Goal: Navigation & Orientation: Find specific page/section

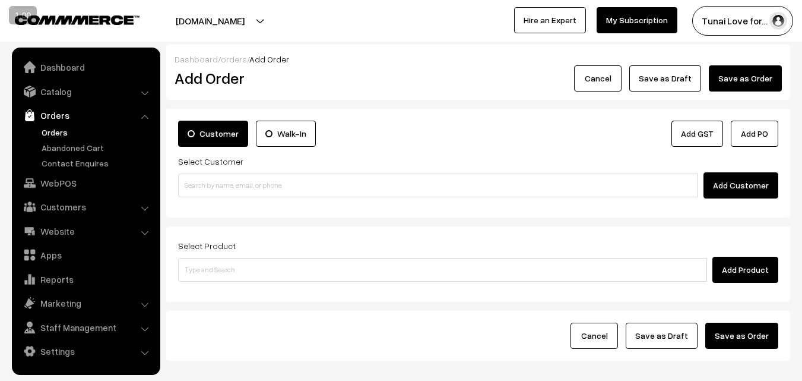
click at [98, 113] on link "Orders" at bounding box center [85, 115] width 141 height 21
click at [148, 121] on link "Orders" at bounding box center [85, 115] width 141 height 21
click at [144, 115] on li "Orders Orders" at bounding box center [86, 137] width 143 height 65
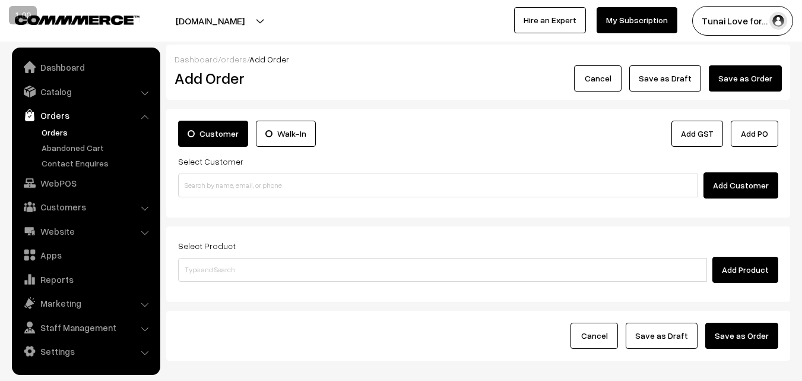
click at [144, 115] on li "Orders Orders" at bounding box center [86, 137] width 143 height 65
click at [146, 208] on li "Customers Customers" at bounding box center [86, 206] width 143 height 21
click at [144, 208] on li "Customers Customers" at bounding box center [86, 206] width 143 height 21
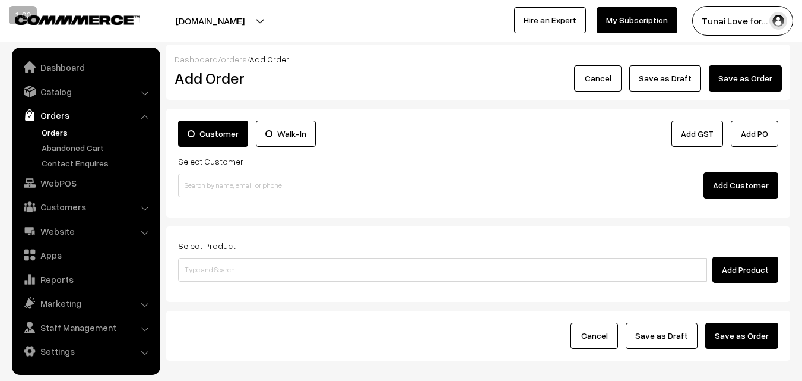
click at [144, 208] on li "Customers Customers" at bounding box center [86, 206] width 143 height 21
click at [119, 201] on link "Customers" at bounding box center [85, 206] width 141 height 21
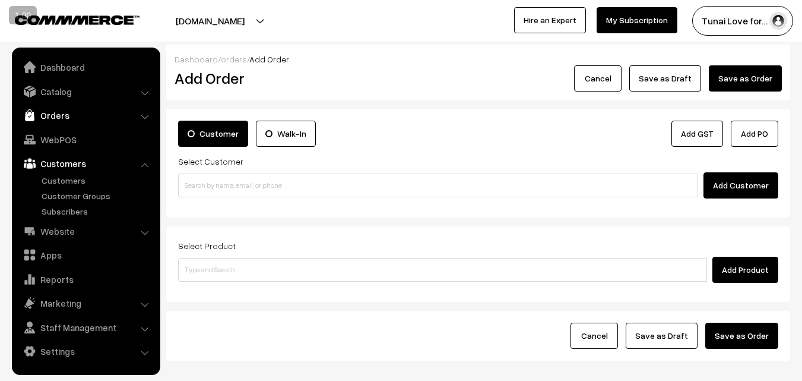
click at [72, 121] on link "Orders" at bounding box center [85, 115] width 141 height 21
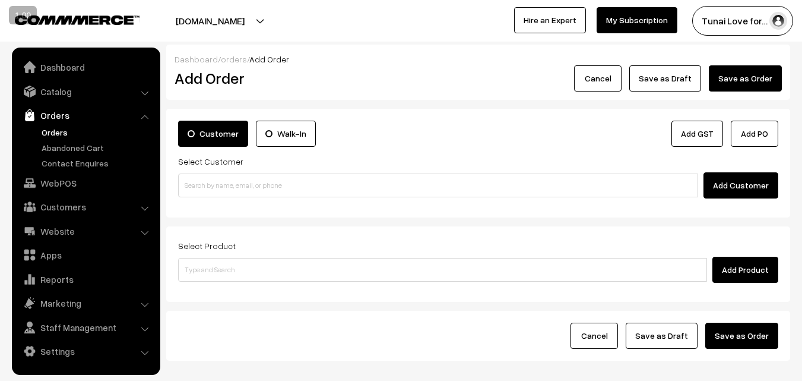
click at [72, 121] on link "Orders" at bounding box center [85, 115] width 141 height 21
click at [85, 204] on link "Customers" at bounding box center [85, 206] width 141 height 21
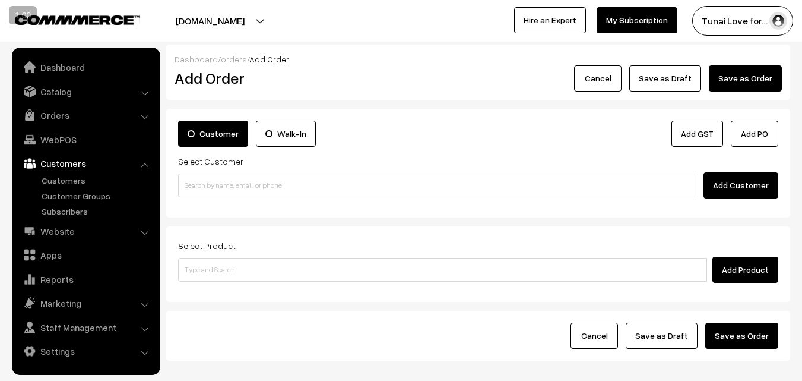
click at [746, 23] on button "Tunai Love for…" at bounding box center [742, 21] width 101 height 30
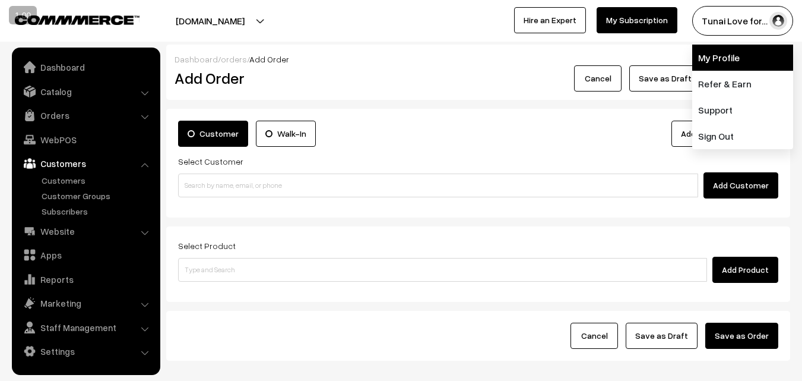
click at [737, 60] on link "My Profile" at bounding box center [742, 58] width 101 height 26
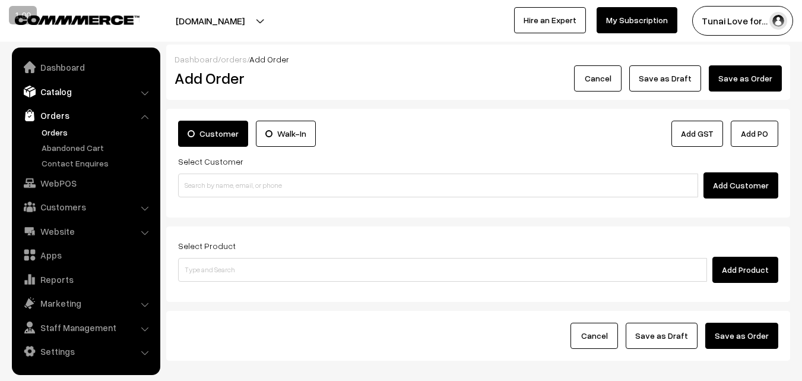
click at [103, 94] on link "Catalog" at bounding box center [85, 91] width 141 height 21
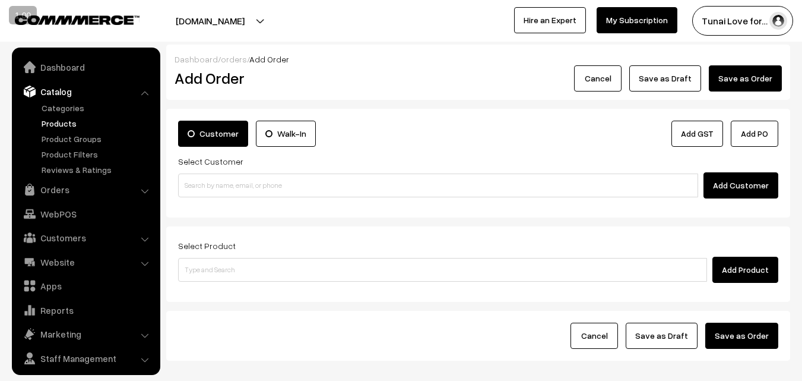
click at [64, 122] on link "Products" at bounding box center [98, 123] width 118 height 12
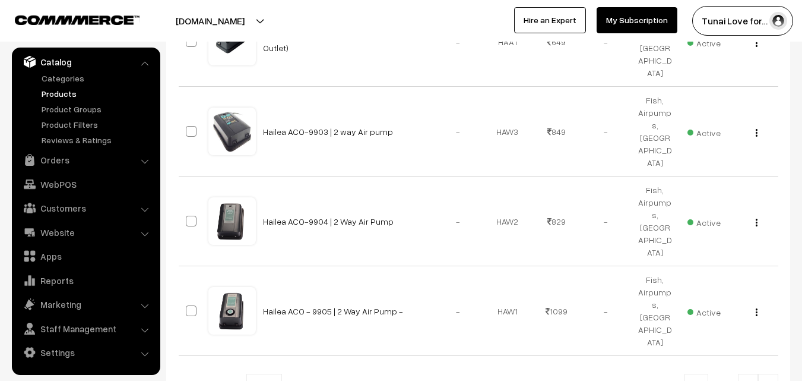
scroll to position [671, 0]
click at [268, 379] on b at bounding box center [274, 385] width 12 height 12
select select "60"
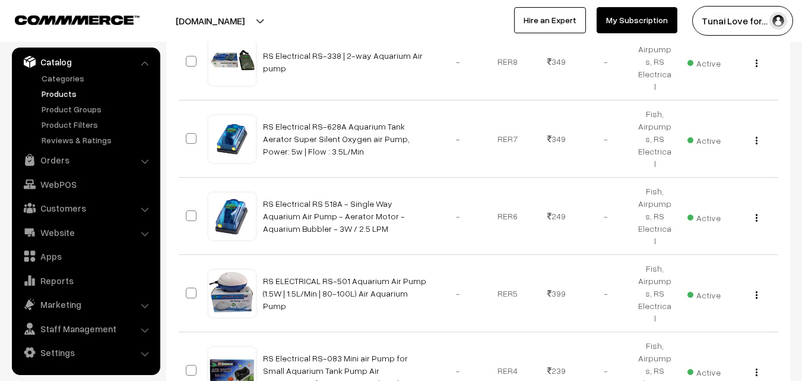
scroll to position [4042, 0]
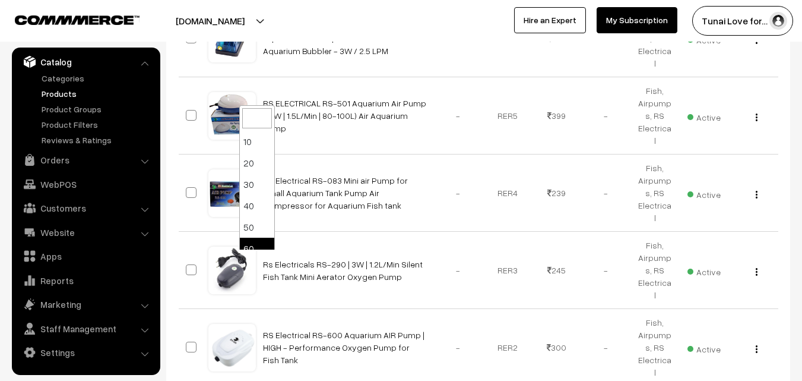
select select "100"
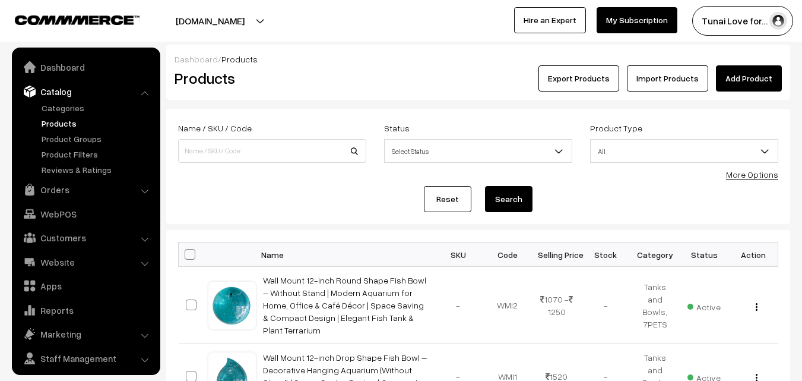
scroll to position [30, 0]
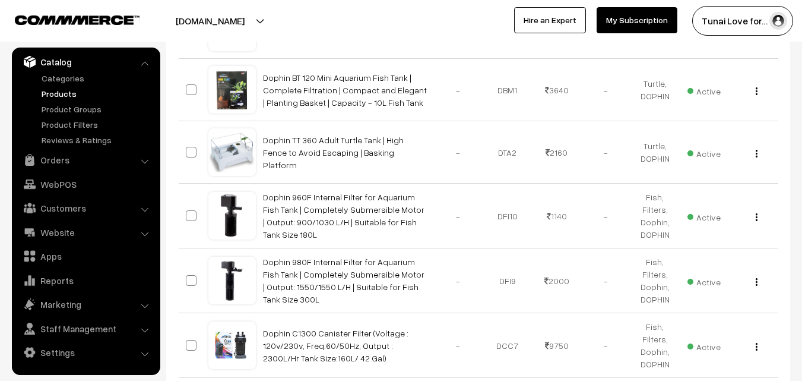
scroll to position [6866, 0]
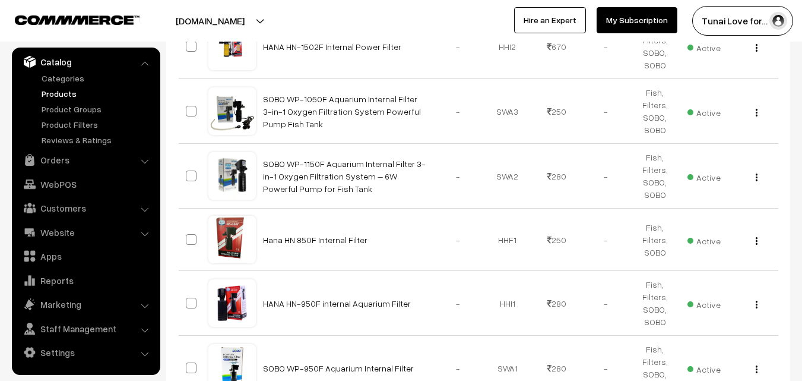
scroll to position [6471, 0]
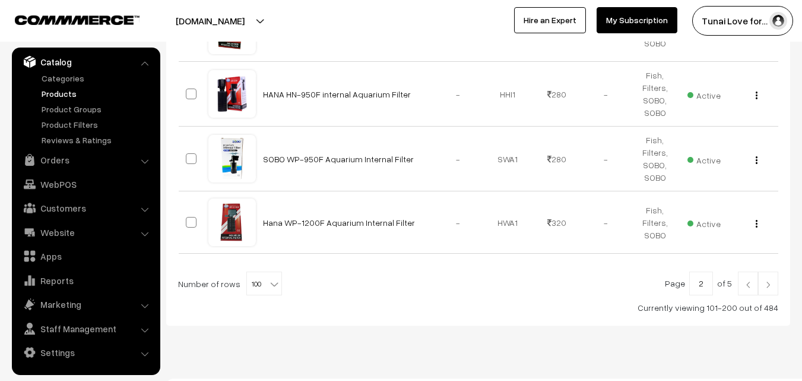
click at [764, 281] on img at bounding box center [768, 284] width 11 height 7
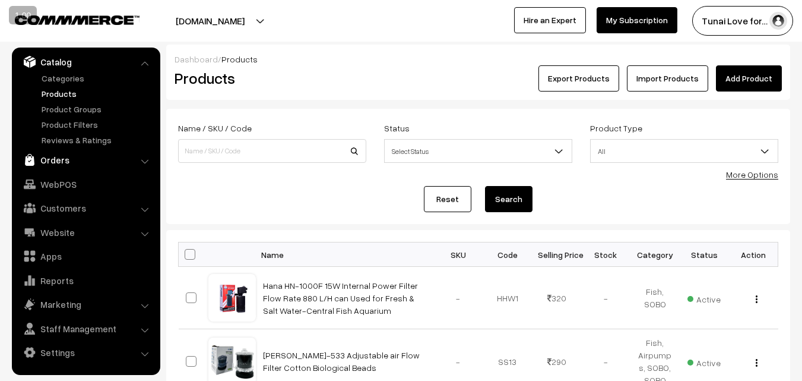
click at [143, 156] on link "Orders" at bounding box center [85, 159] width 141 height 21
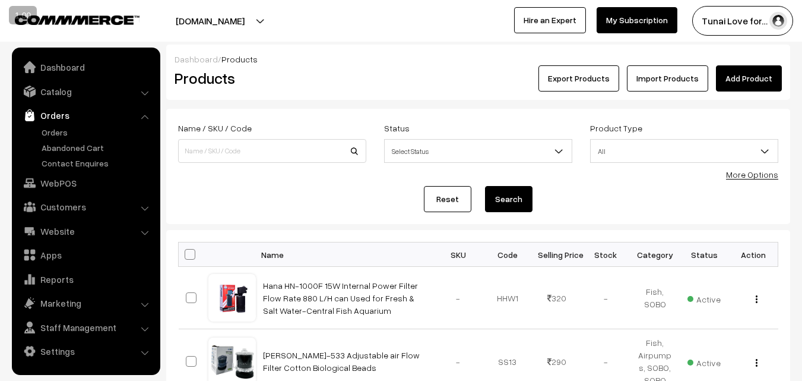
click at [143, 113] on li "Orders Orders" at bounding box center [86, 137] width 143 height 65
click at [149, 116] on link "Orders" at bounding box center [85, 115] width 141 height 21
click at [46, 109] on link "Orders" at bounding box center [85, 115] width 141 height 21
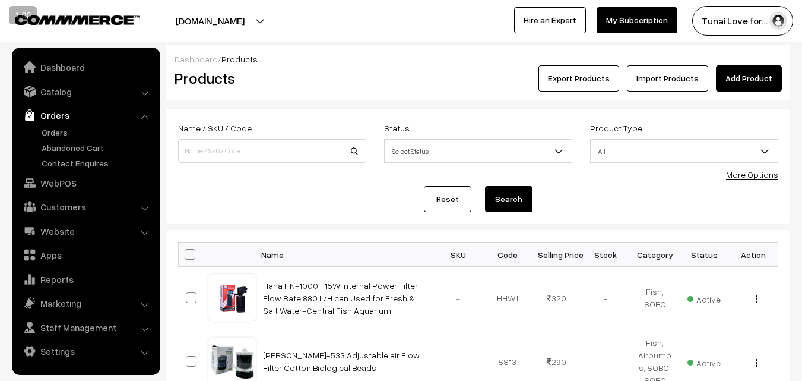
click at [46, 109] on link "Orders" at bounding box center [85, 115] width 141 height 21
click at [46, 229] on link "Website" at bounding box center [85, 230] width 141 height 21
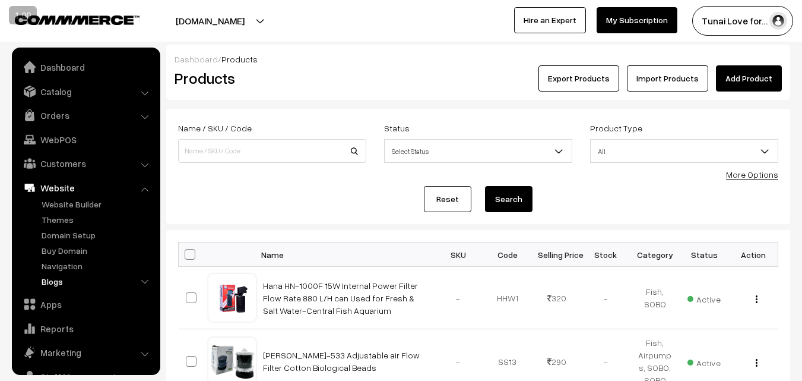
click at [52, 286] on link "Blogs" at bounding box center [98, 281] width 118 height 12
click at [75, 314] on link "Categories" at bounding box center [102, 312] width 107 height 12
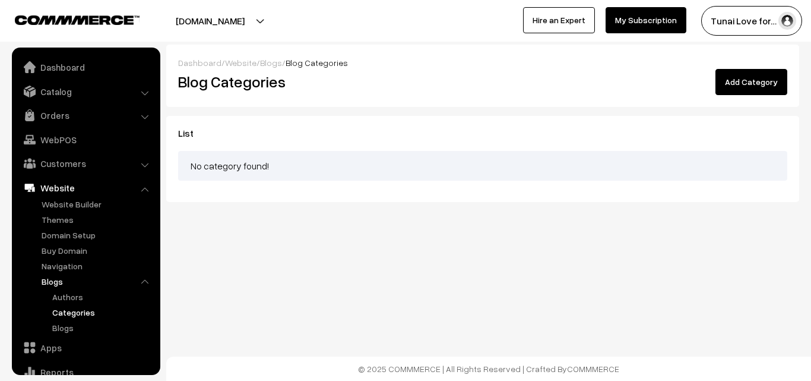
scroll to position [91, 0]
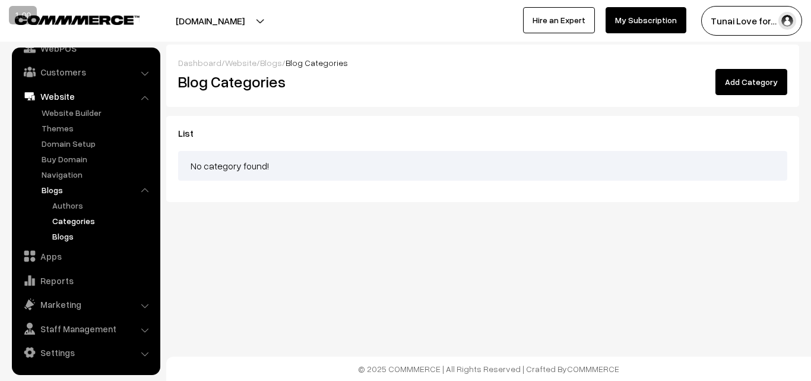
click at [63, 239] on link "Blogs" at bounding box center [102, 236] width 107 height 12
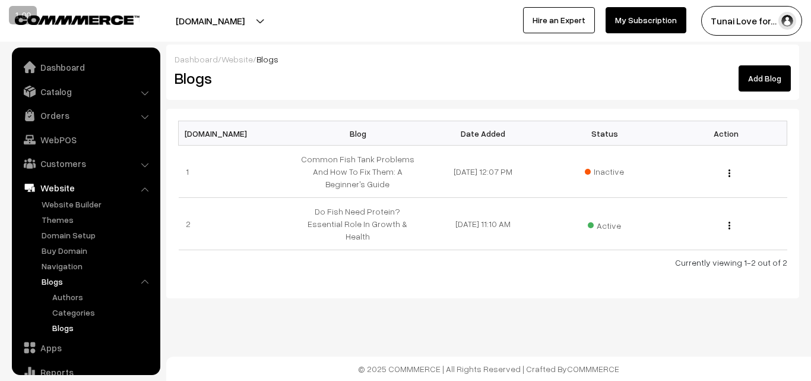
scroll to position [91, 0]
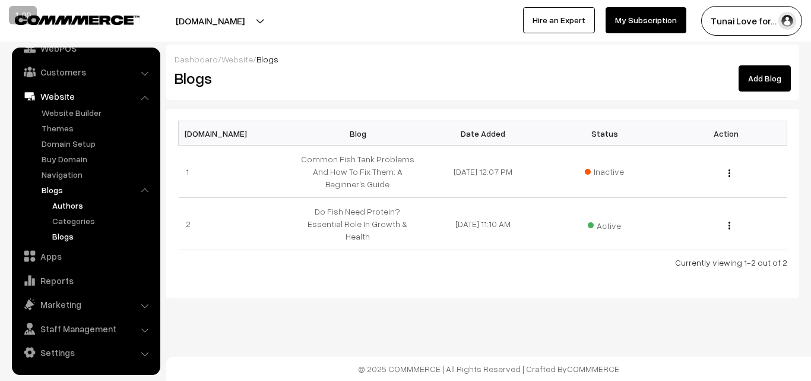
click at [66, 208] on link "Authors" at bounding box center [102, 205] width 107 height 12
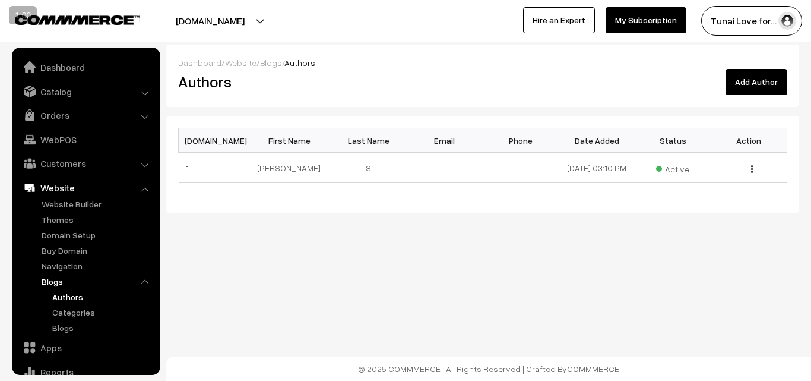
scroll to position [91, 0]
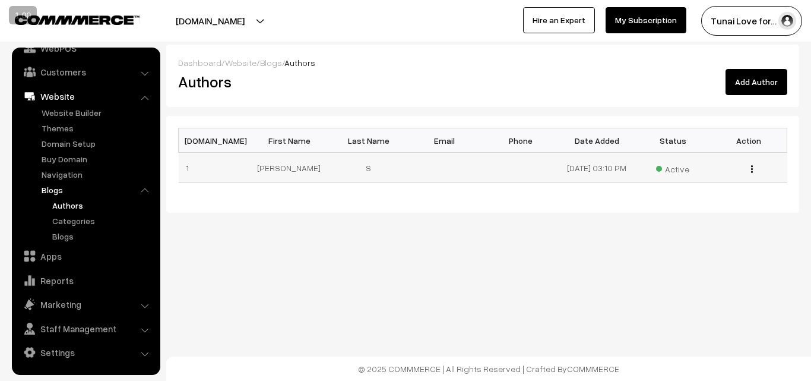
click at [752, 173] on img "button" at bounding box center [752, 169] width 2 height 8
click at [404, 213] on div "[DOMAIN_NAME] First Name Last Name Email Phone Date Added Status Action 1 [PERS…" at bounding box center [482, 164] width 633 height 97
click at [143, 188] on li "Blogs Authors Categories Blogs" at bounding box center [98, 213] width 119 height 59
drag, startPoint x: 144, startPoint y: 98, endPoint x: 83, endPoint y: 99, distance: 61.2
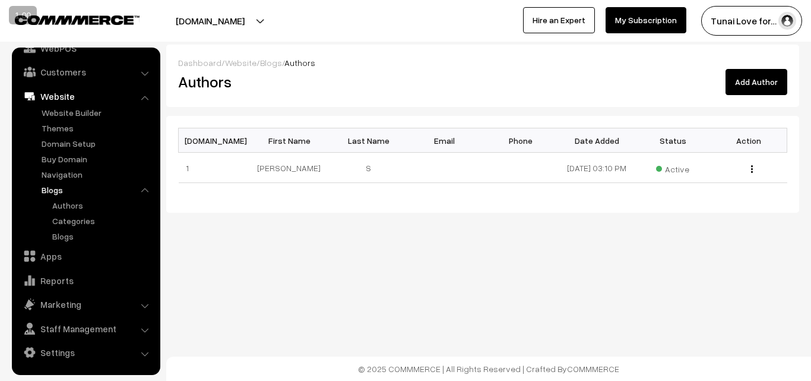
click at [83, 99] on li "Website Website Builder Authors" at bounding box center [86, 164] width 143 height 157
click at [83, 99] on link "Website" at bounding box center [85, 96] width 141 height 21
click at [62, 97] on link "Website" at bounding box center [85, 96] width 141 height 21
click at [632, 11] on link "My Subscription" at bounding box center [646, 20] width 81 height 26
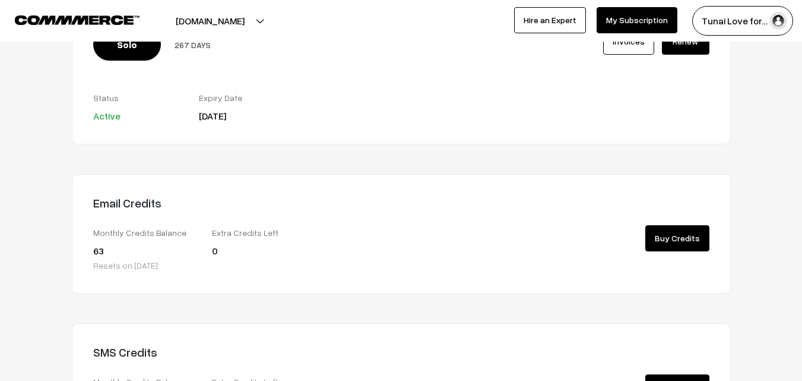
scroll to position [124, 0]
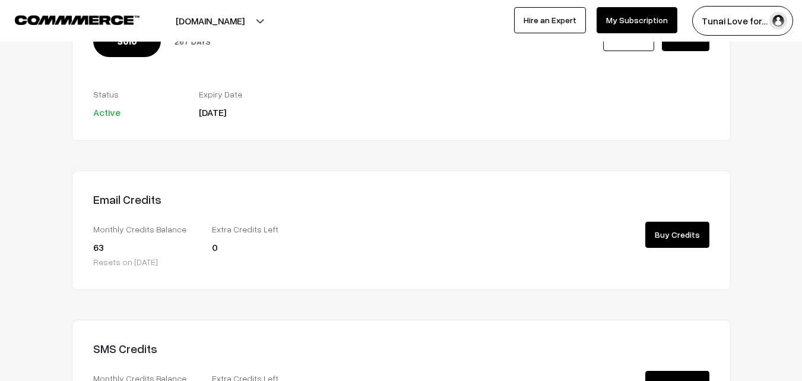
click at [549, 100] on div at bounding box center [559, 103] width 317 height 33
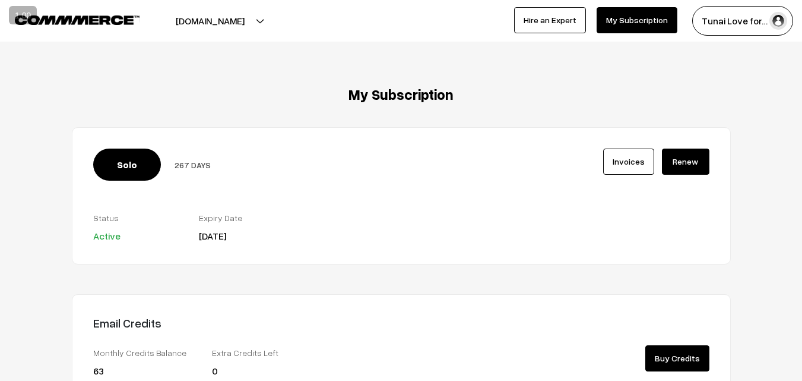
click at [207, 20] on button "[DOMAIN_NAME]" at bounding box center [210, 21] width 152 height 30
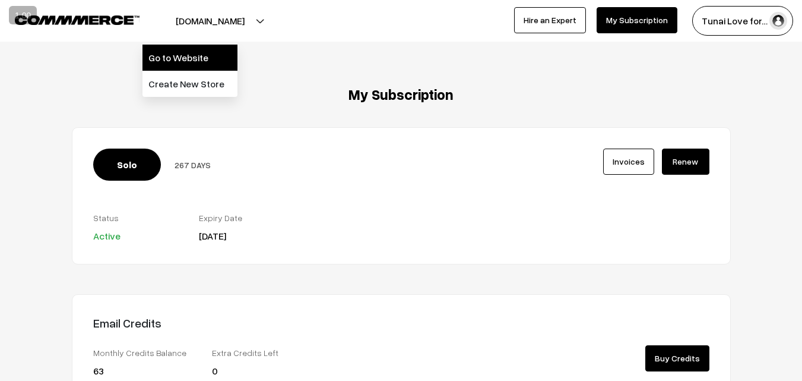
click at [214, 46] on link "Go to Website" at bounding box center [190, 58] width 95 height 26
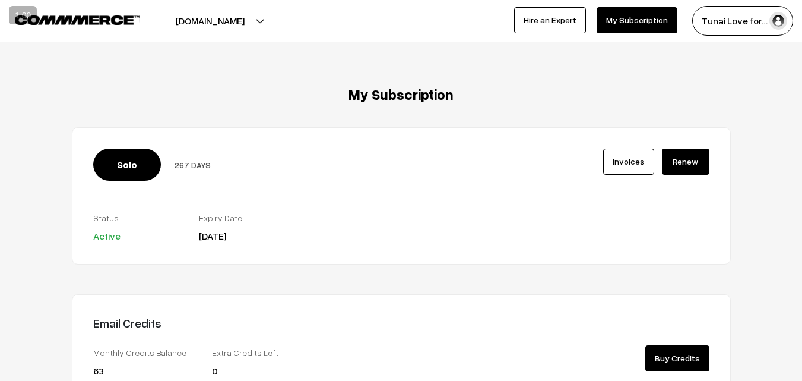
scroll to position [280, 0]
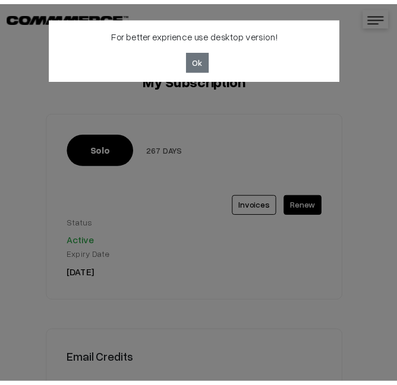
scroll to position [280, 0]
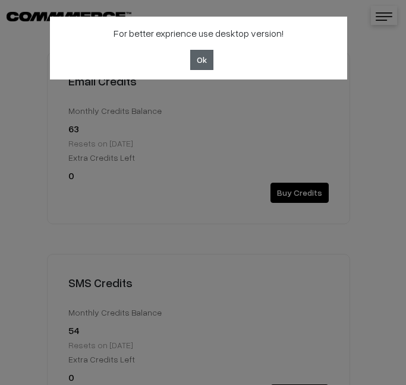
click at [207, 55] on button "Ok" at bounding box center [201, 60] width 23 height 20
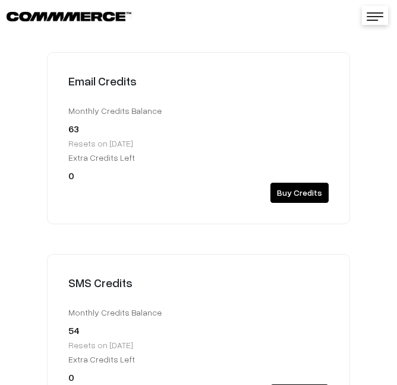
drag, startPoint x: 353, startPoint y: 1, endPoint x: 143, endPoint y: 242, distance: 320.3
click at [143, 242] on div "My Subscription Solo 267 DAYS Invoices Active" at bounding box center [198, 109] width 321 height 635
